Goal: Use online tool/utility: Utilize a website feature to perform a specific function

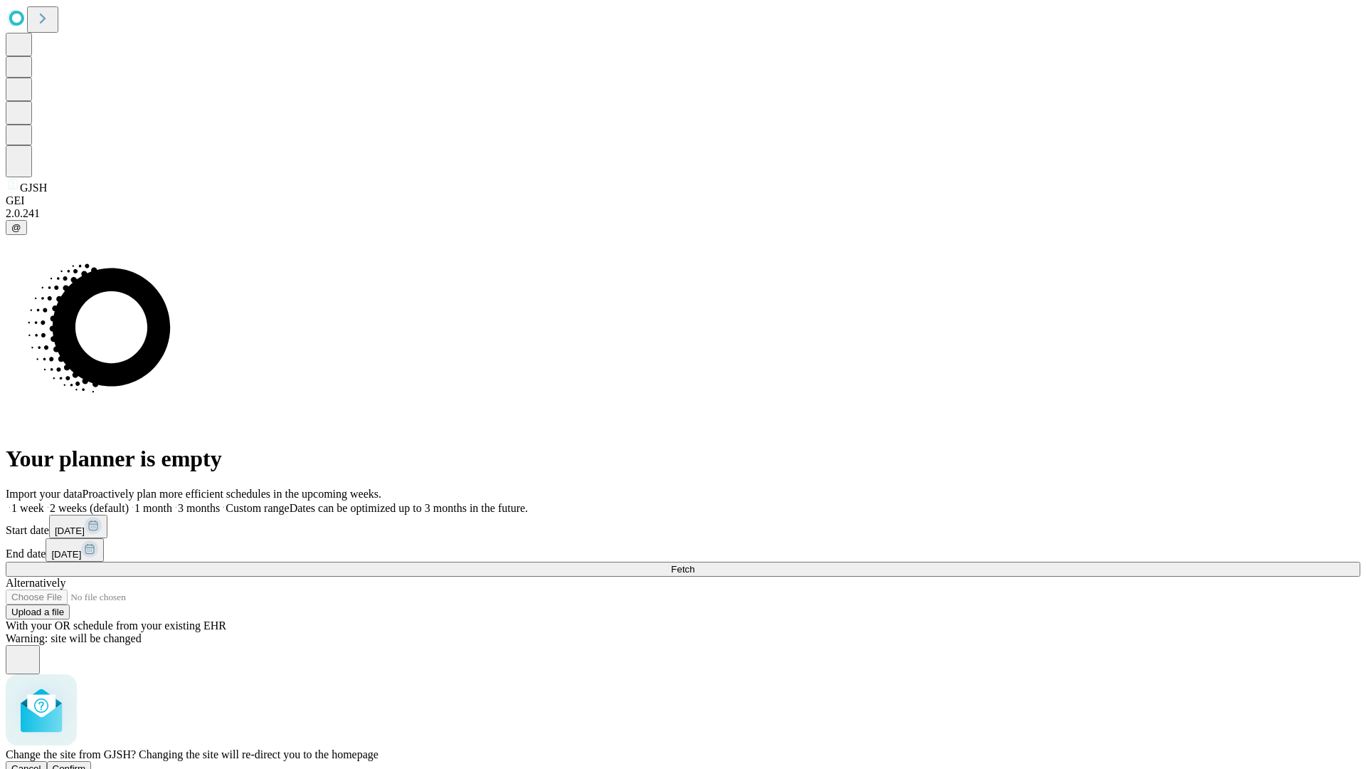
click at [86, 763] on span "Confirm" at bounding box center [69, 768] width 33 height 11
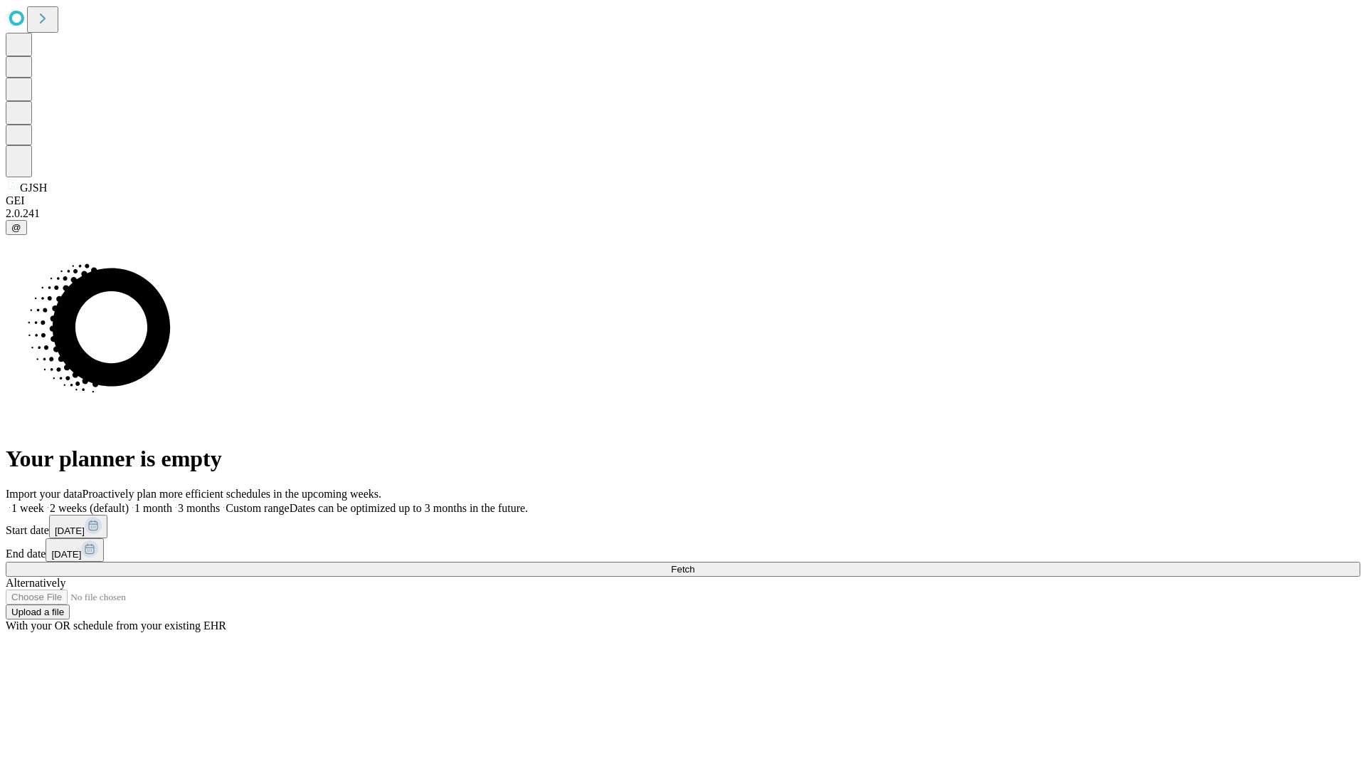
click at [44, 502] on label "1 week" at bounding box center [25, 508] width 38 height 12
click at [695, 564] on span "Fetch" at bounding box center [682, 569] width 23 height 11
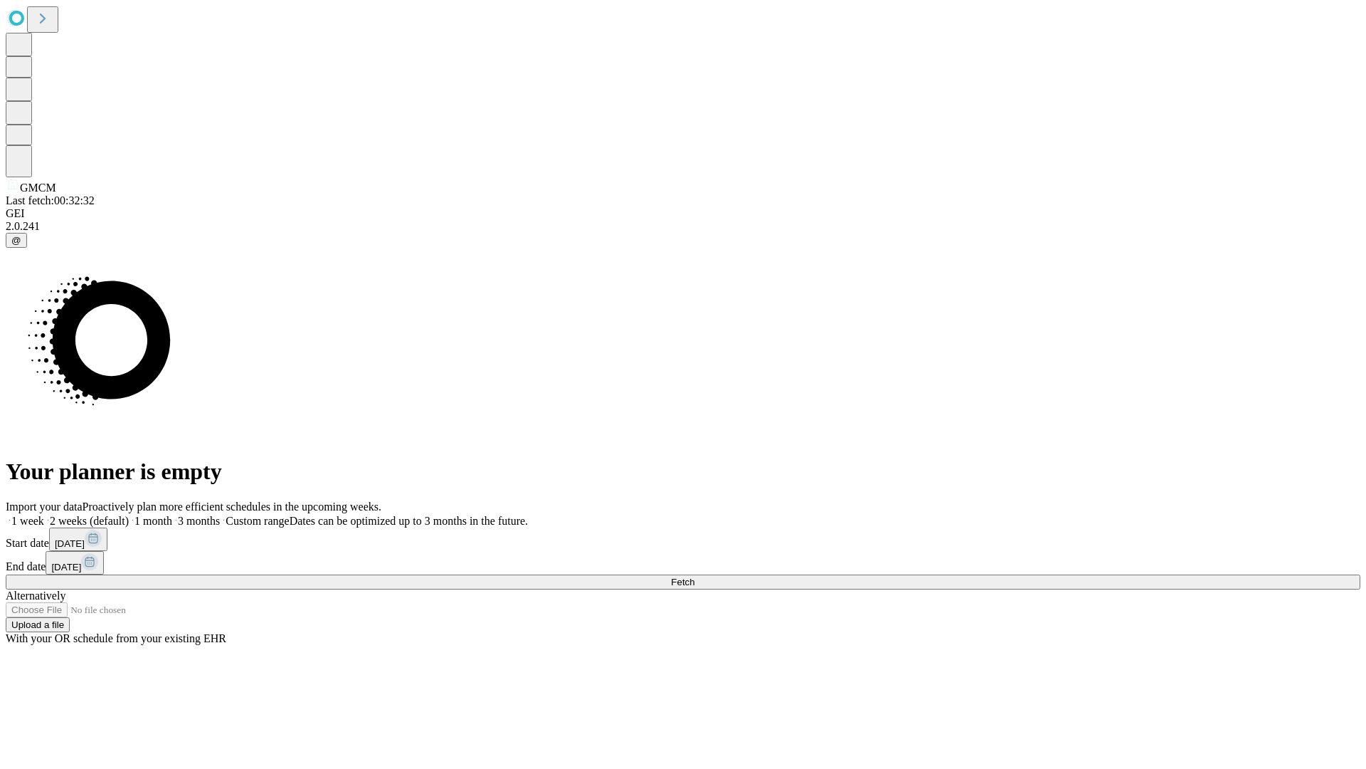
click at [695, 576] on span "Fetch" at bounding box center [682, 581] width 23 height 11
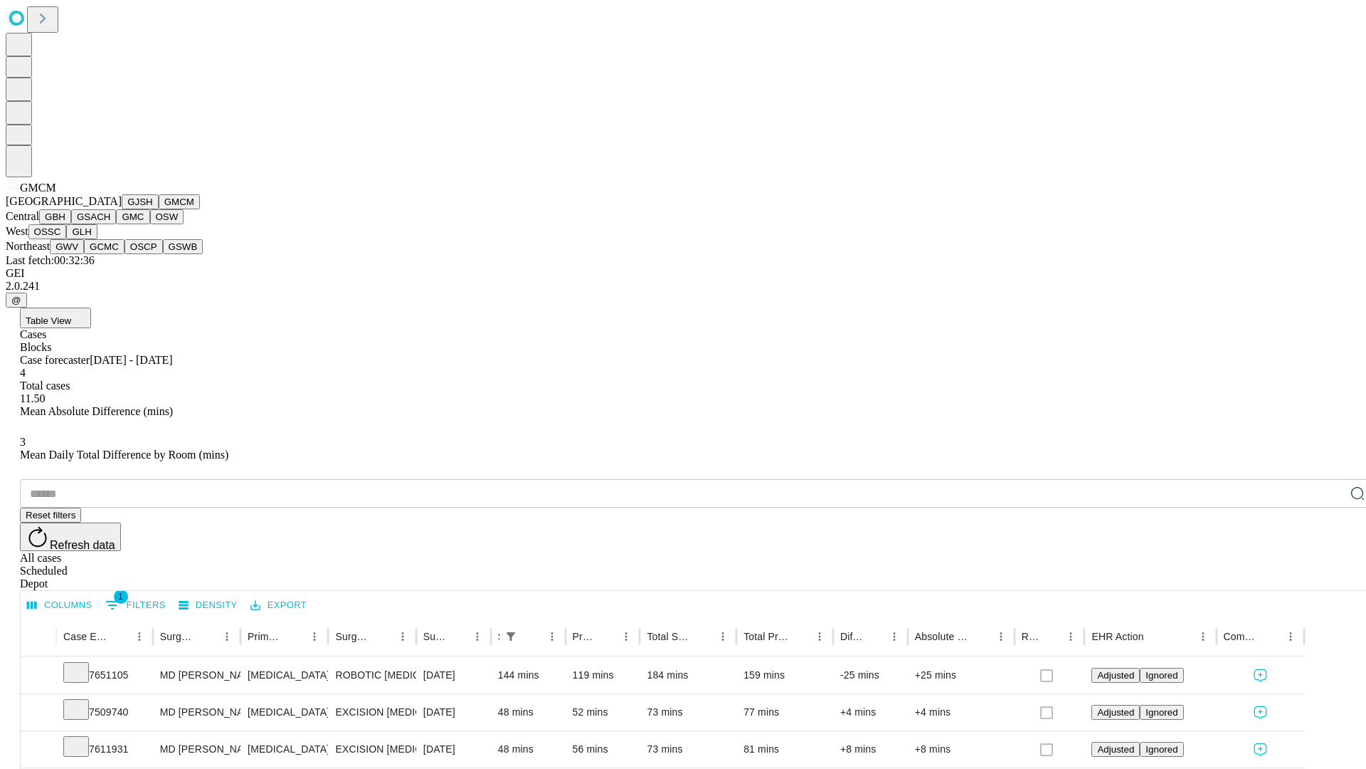
click at [71, 224] on button "GBH" at bounding box center [55, 216] width 32 height 15
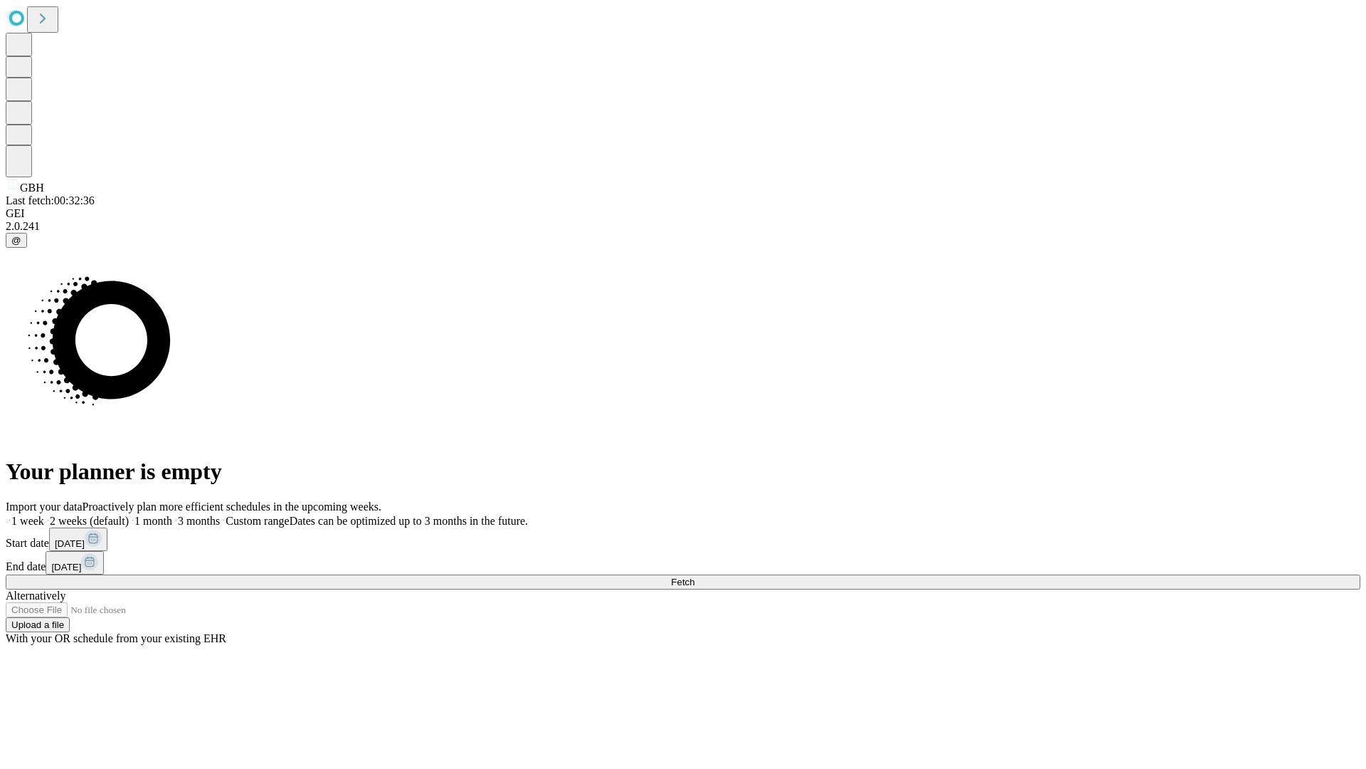
click at [44, 515] on label "1 week" at bounding box center [25, 521] width 38 height 12
click at [695, 576] on span "Fetch" at bounding box center [682, 581] width 23 height 11
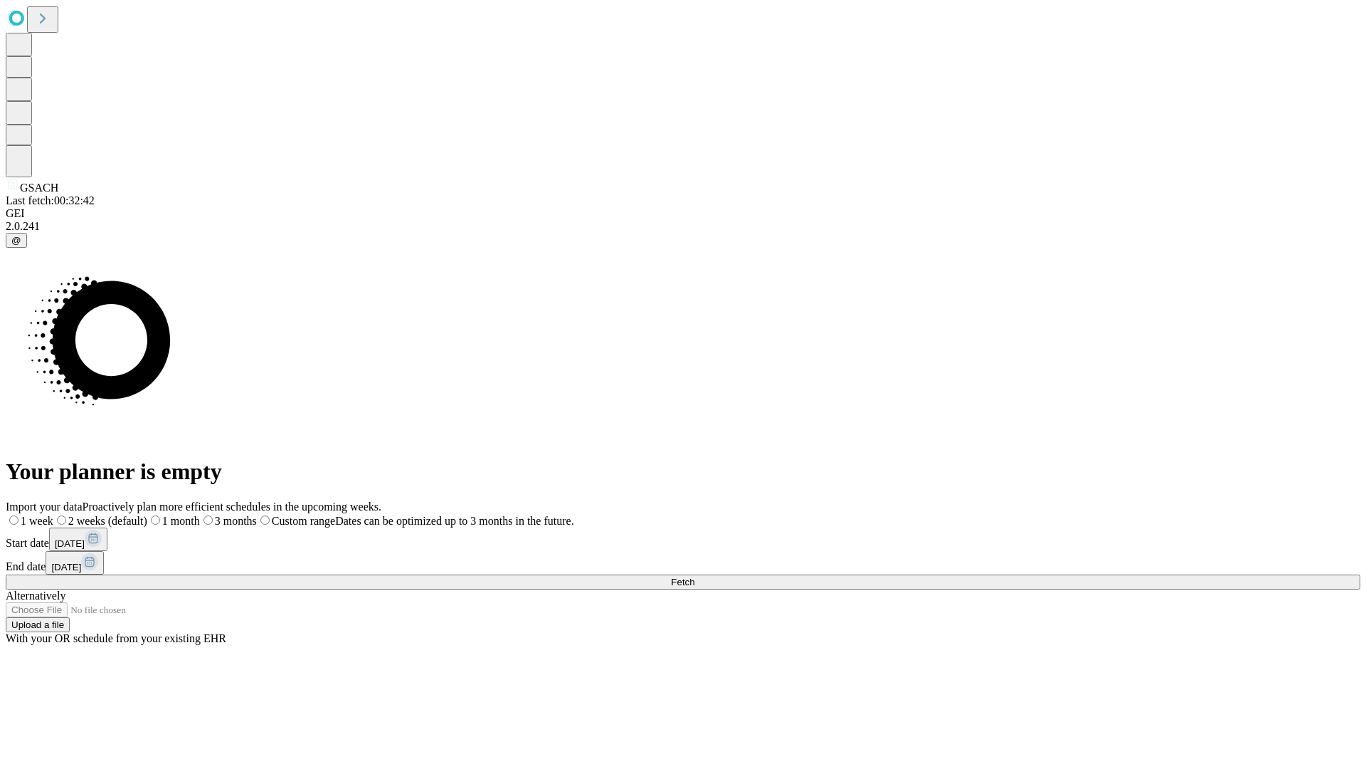
click at [53, 515] on label "1 week" at bounding box center [30, 521] width 48 height 12
click at [695, 576] on span "Fetch" at bounding box center [682, 581] width 23 height 11
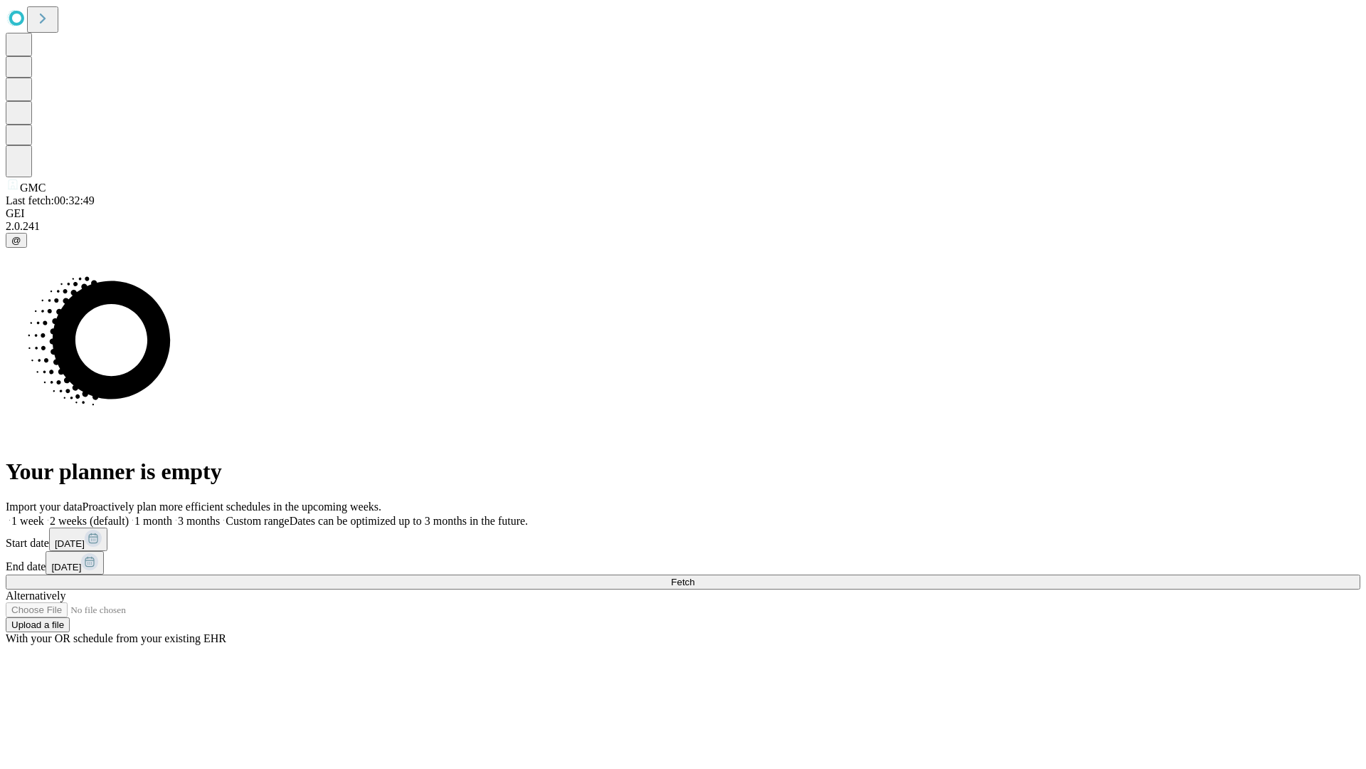
click at [695, 576] on span "Fetch" at bounding box center [682, 581] width 23 height 11
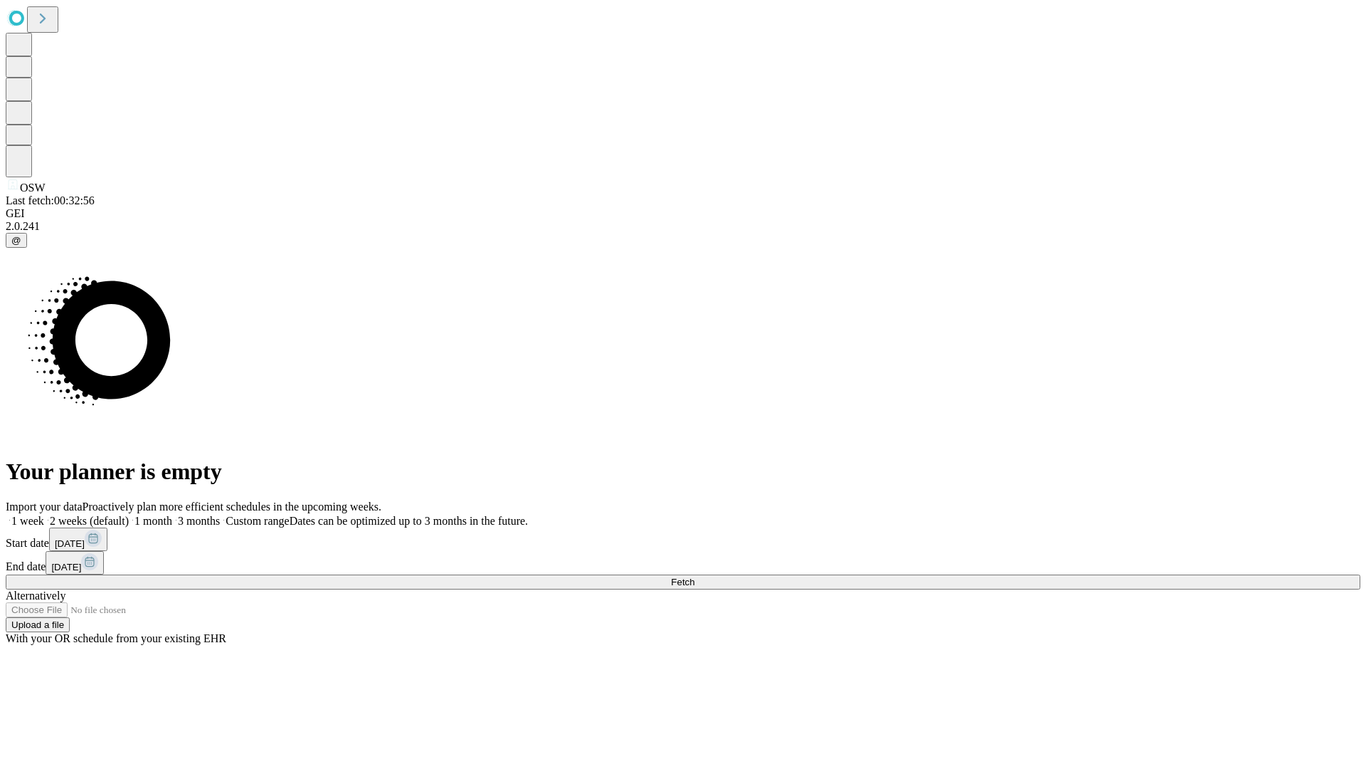
click at [44, 515] on label "1 week" at bounding box center [25, 521] width 38 height 12
click at [695, 576] on span "Fetch" at bounding box center [682, 581] width 23 height 11
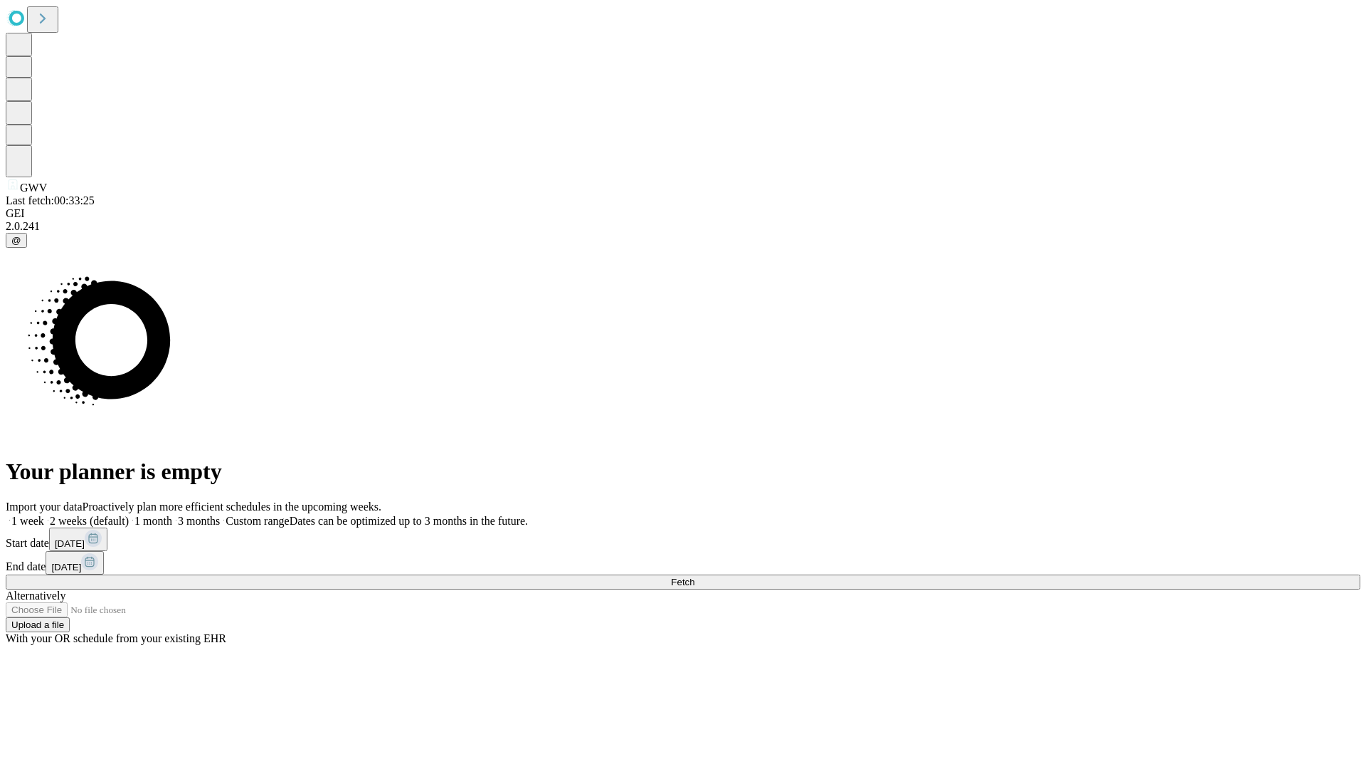
click at [44, 515] on label "1 week" at bounding box center [25, 521] width 38 height 12
click at [695, 576] on span "Fetch" at bounding box center [682, 581] width 23 height 11
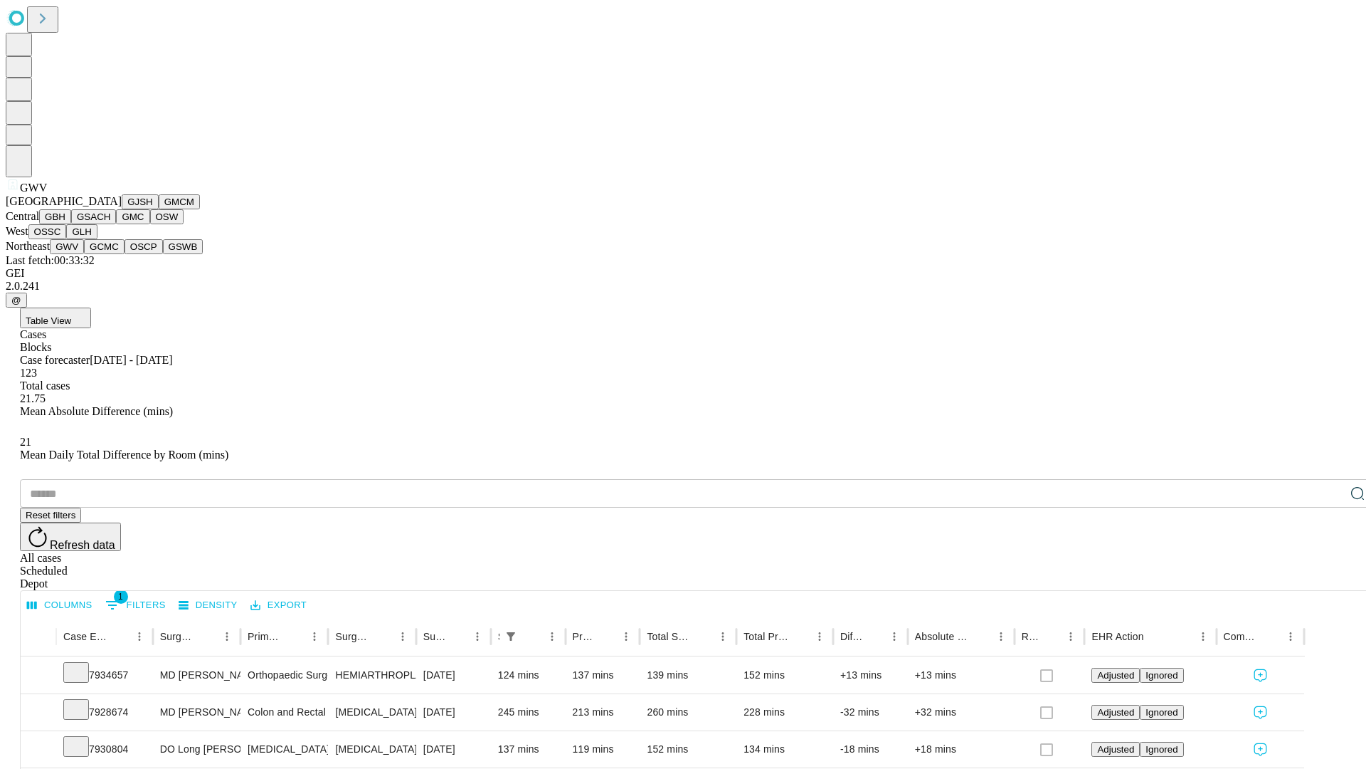
click at [110, 254] on button "GCMC" at bounding box center [104, 246] width 41 height 15
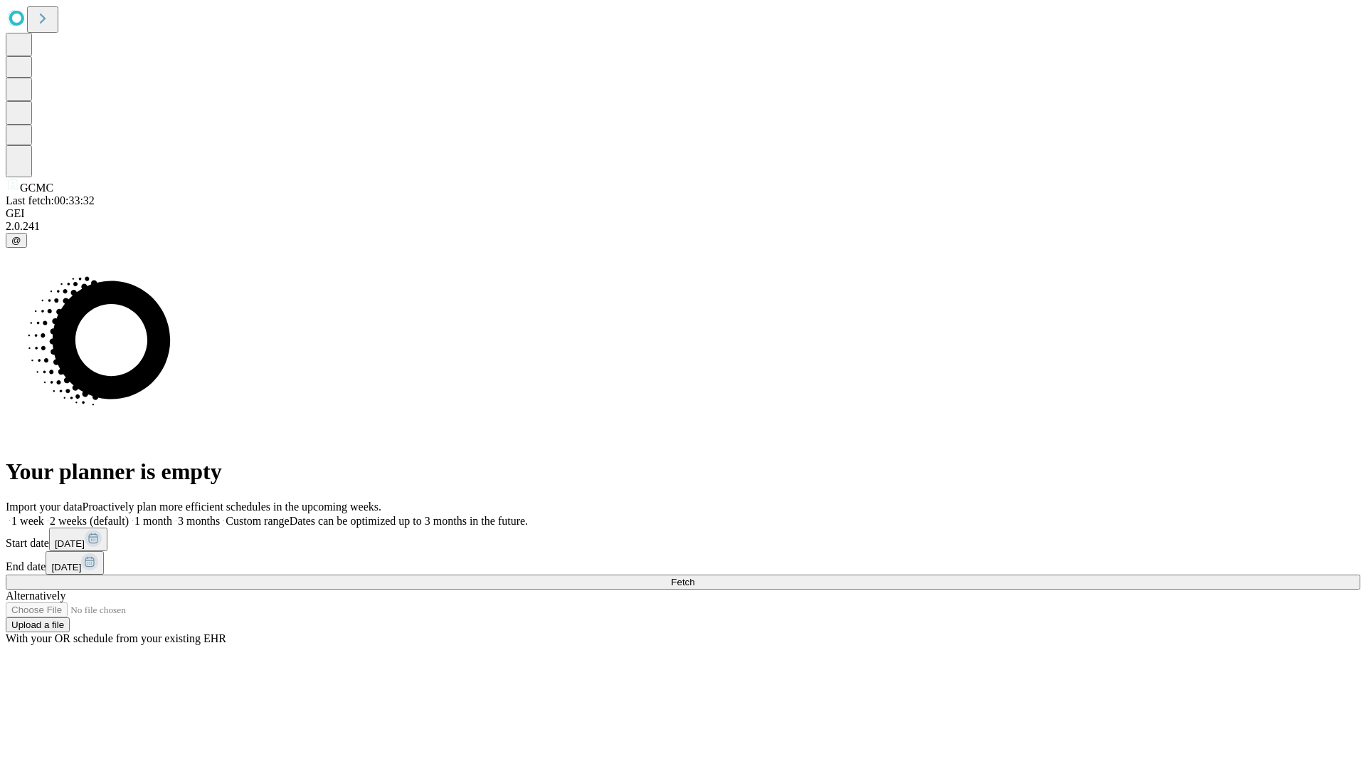
click at [44, 515] on label "1 week" at bounding box center [25, 521] width 38 height 12
click at [695, 576] on span "Fetch" at bounding box center [682, 581] width 23 height 11
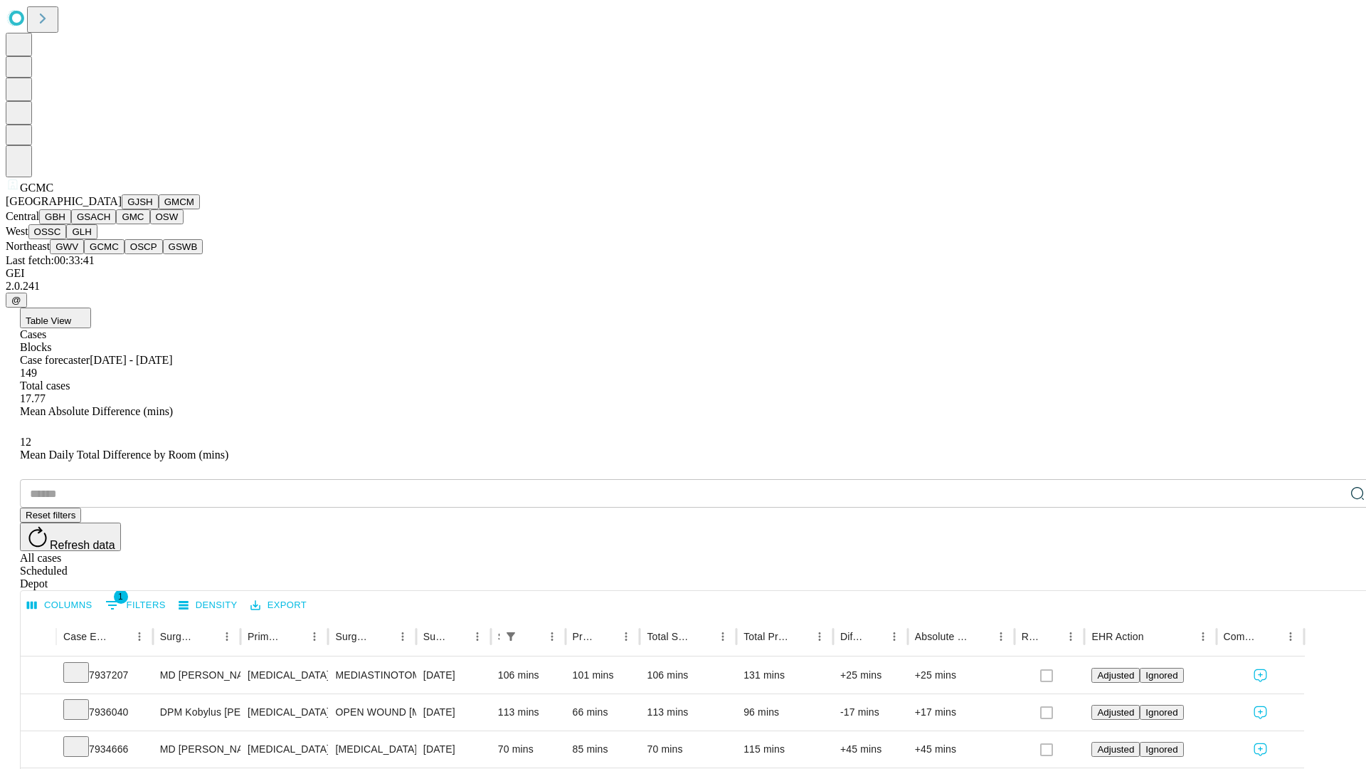
click at [125, 254] on button "OSCP" at bounding box center [144, 246] width 38 height 15
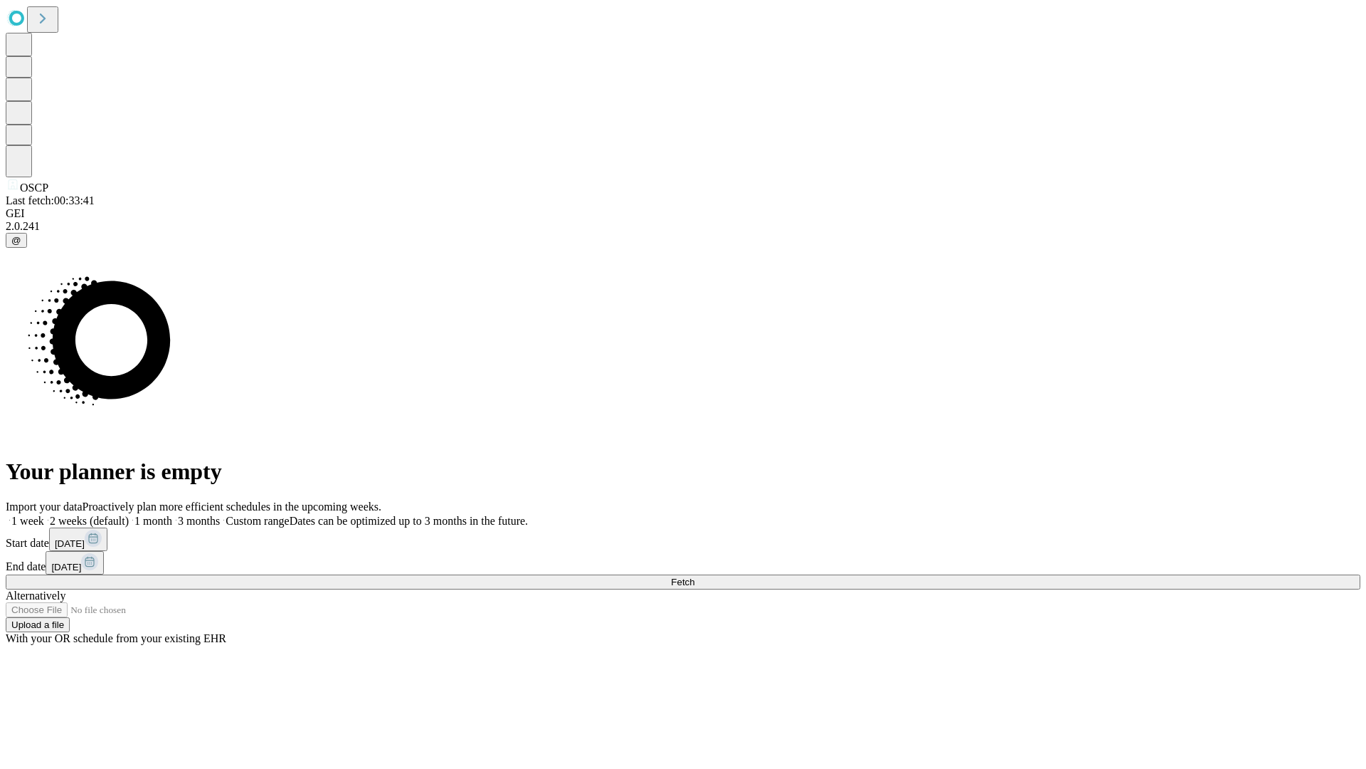
click at [44, 515] on label "1 week" at bounding box center [25, 521] width 38 height 12
click at [695, 576] on span "Fetch" at bounding box center [682, 581] width 23 height 11
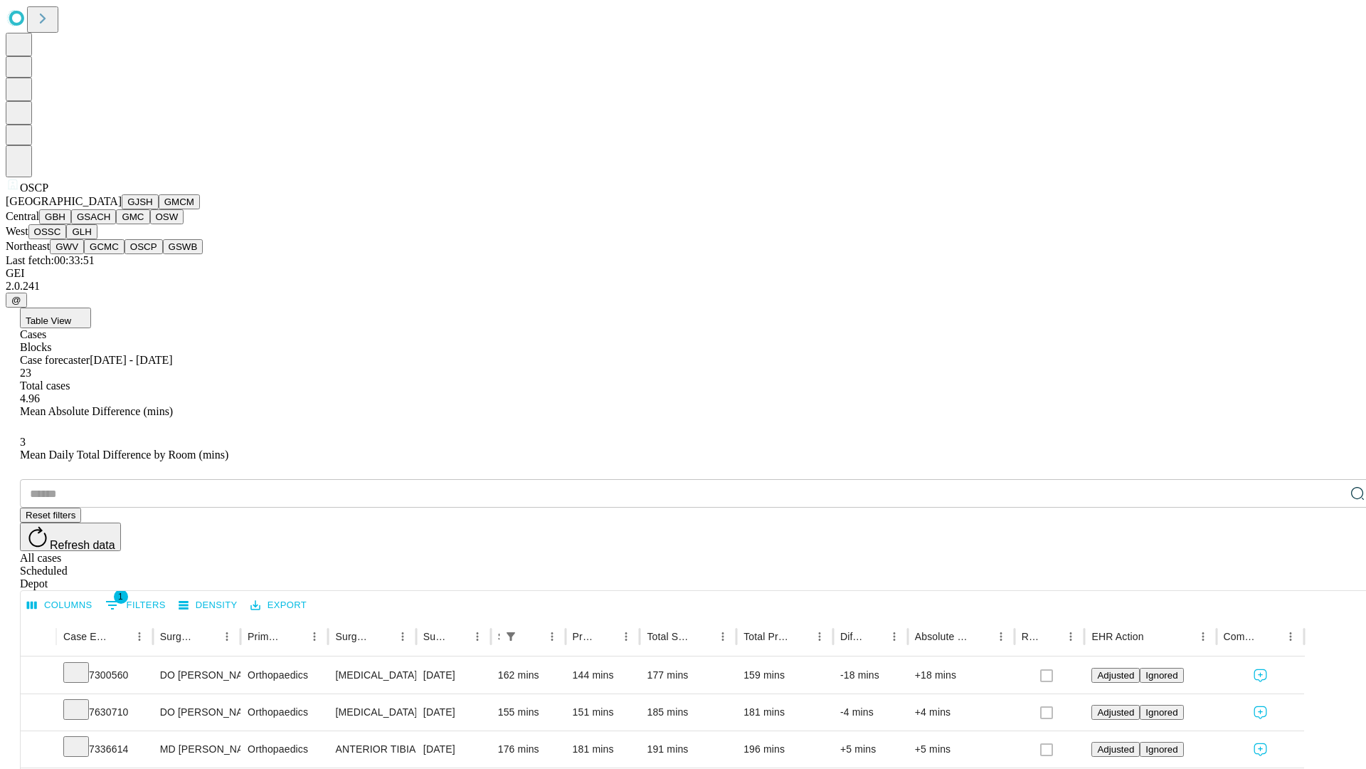
click at [163, 254] on button "GSWB" at bounding box center [183, 246] width 41 height 15
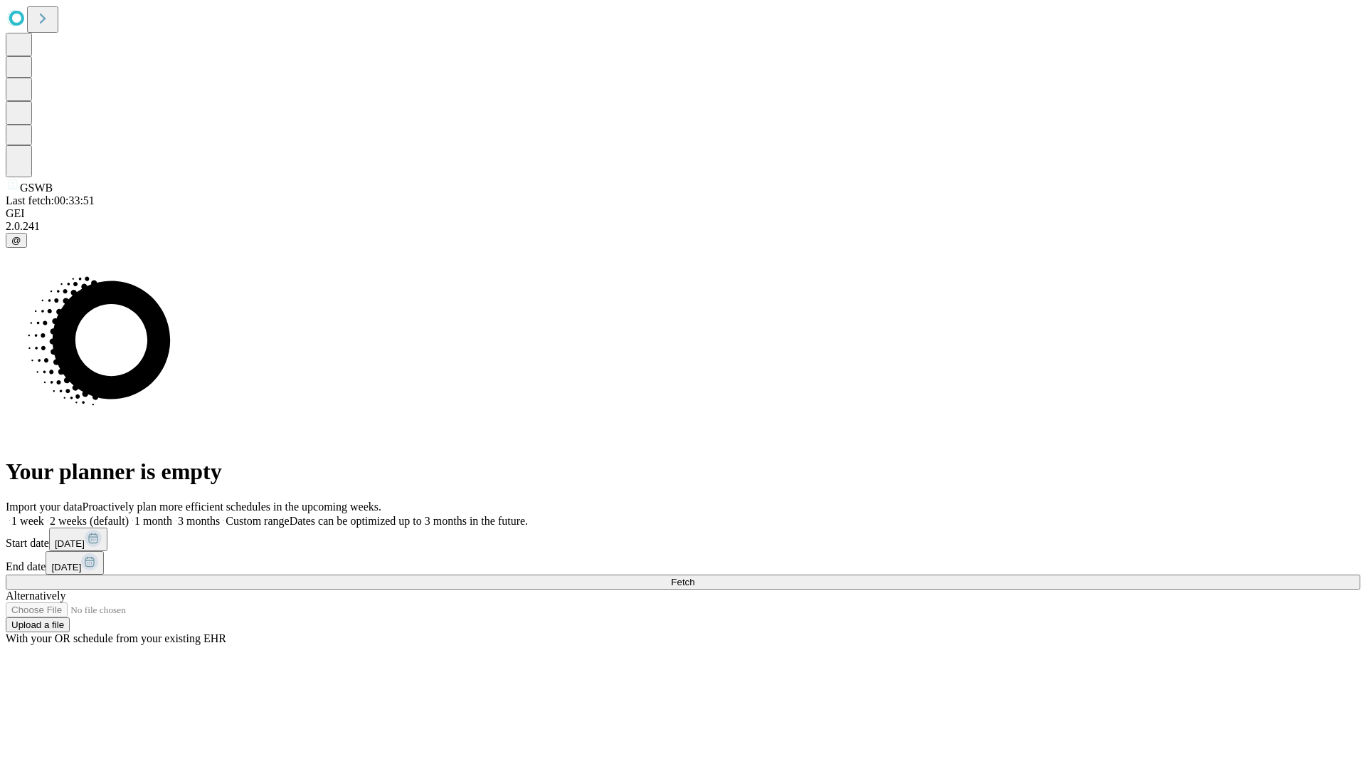
click at [44, 515] on label "1 week" at bounding box center [25, 521] width 38 height 12
click at [695, 576] on span "Fetch" at bounding box center [682, 581] width 23 height 11
